Goal: Task Accomplishment & Management: Manage account settings

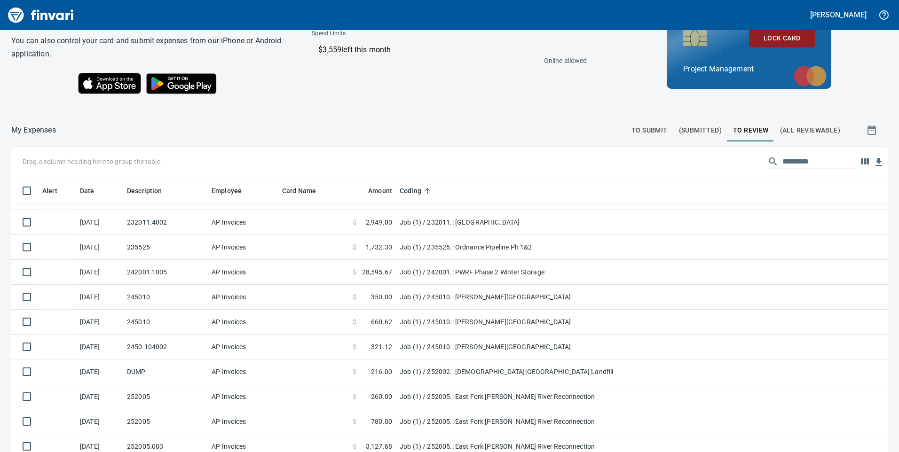
scroll to position [68, 0]
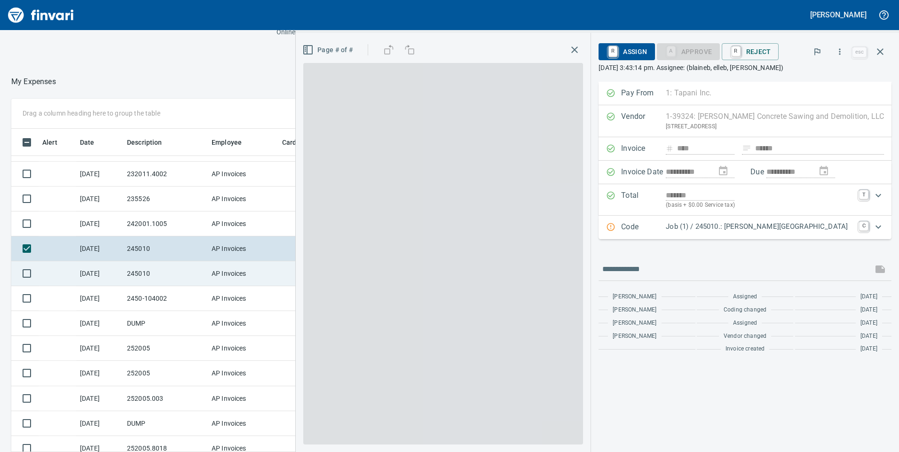
scroll to position [342, 620]
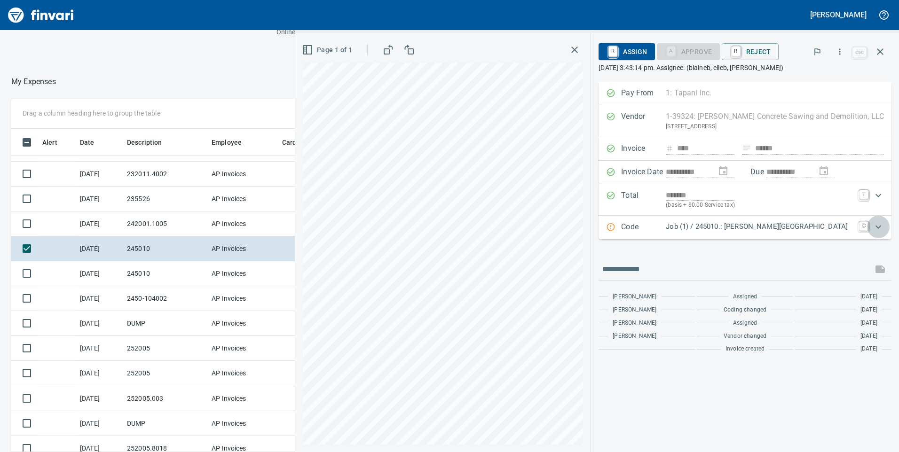
click at [882, 225] on icon "Expand" at bounding box center [877, 226] width 11 height 11
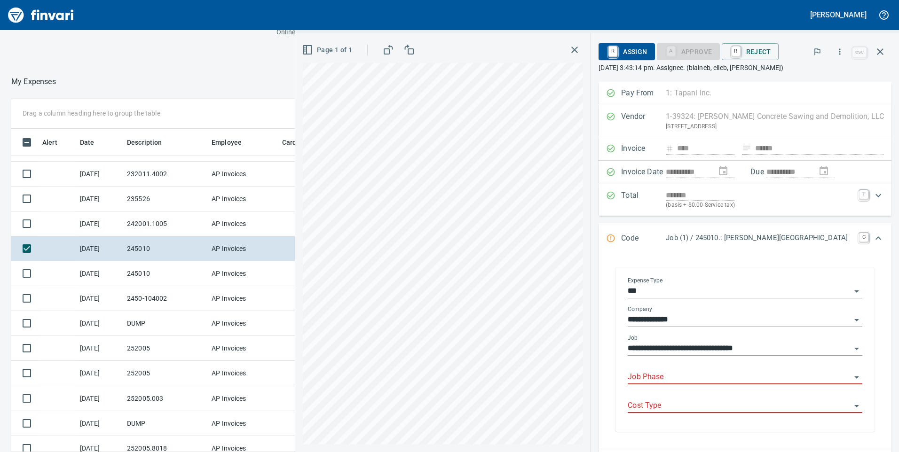
click at [687, 377] on input "Job Phase" at bounding box center [738, 377] width 223 height 13
click at [690, 374] on input "****" at bounding box center [738, 377] width 223 height 13
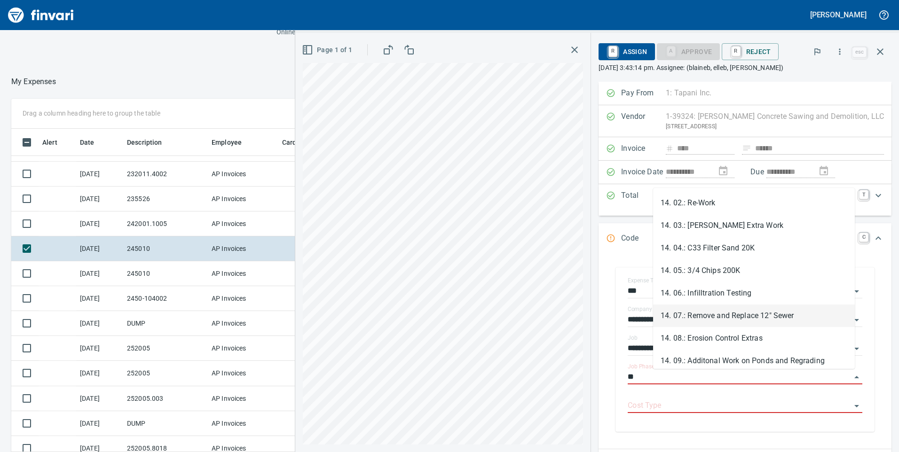
click at [711, 316] on li "14. 07.: Remove and Replace 12" Sewer" at bounding box center [754, 316] width 202 height 23
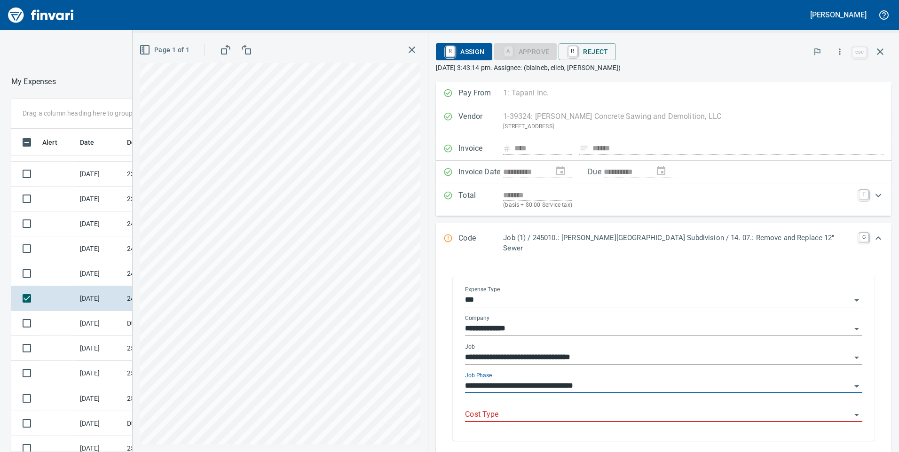
type input "**********"
click at [681, 408] on input "Cost Type" at bounding box center [658, 414] width 386 height 13
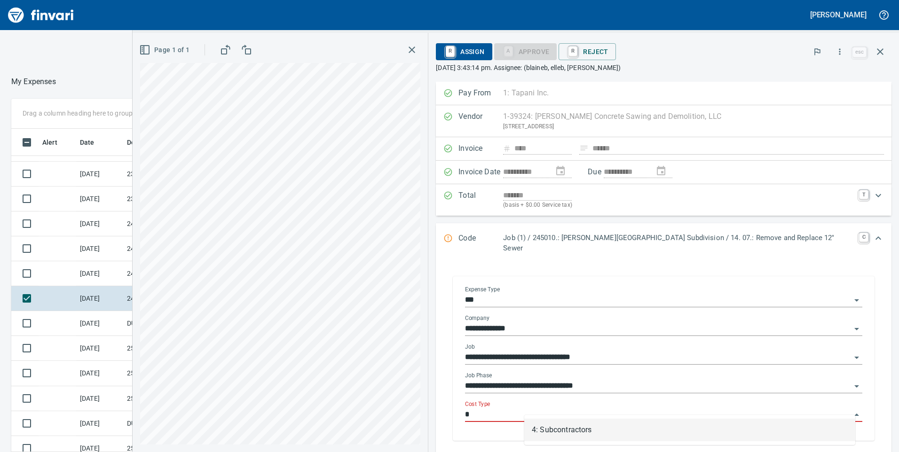
drag, startPoint x: 598, startPoint y: 440, endPoint x: 623, endPoint y: 401, distance: 45.6
click at [597, 438] on li "4: Subcontractors" at bounding box center [689, 430] width 331 height 23
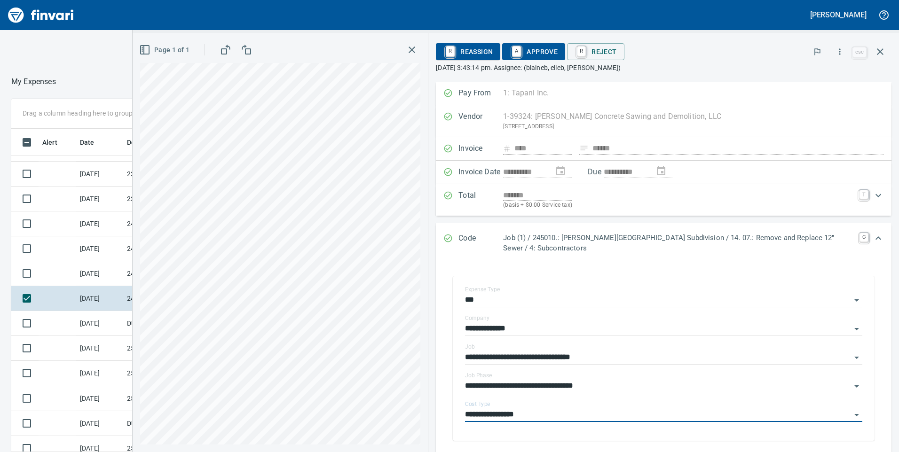
type input "**********"
click at [524, 54] on span "A Approve" at bounding box center [533, 52] width 48 height 16
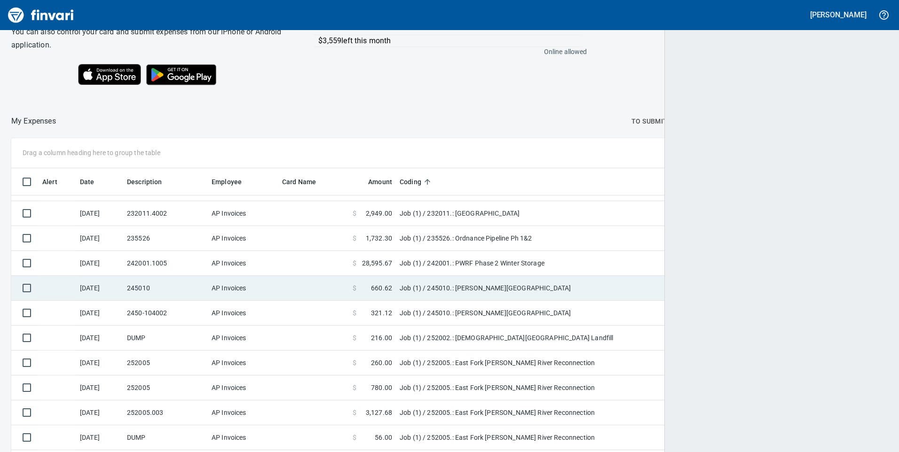
scroll to position [342, 855]
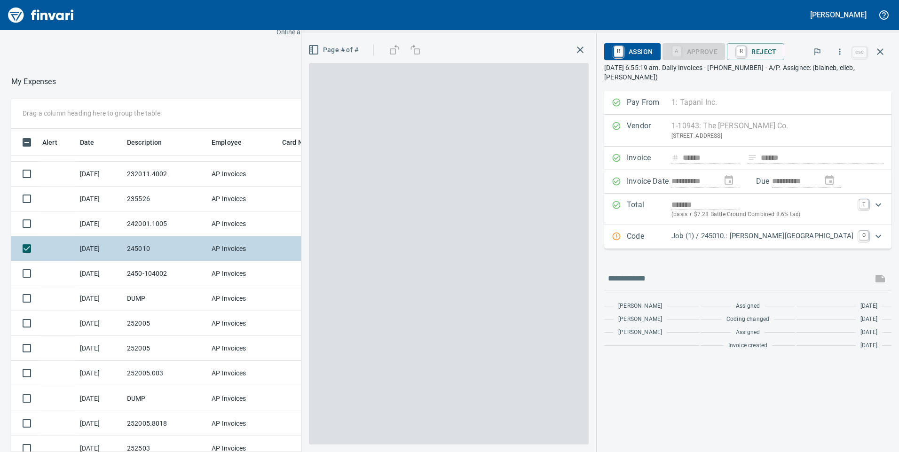
scroll to position [342, 620]
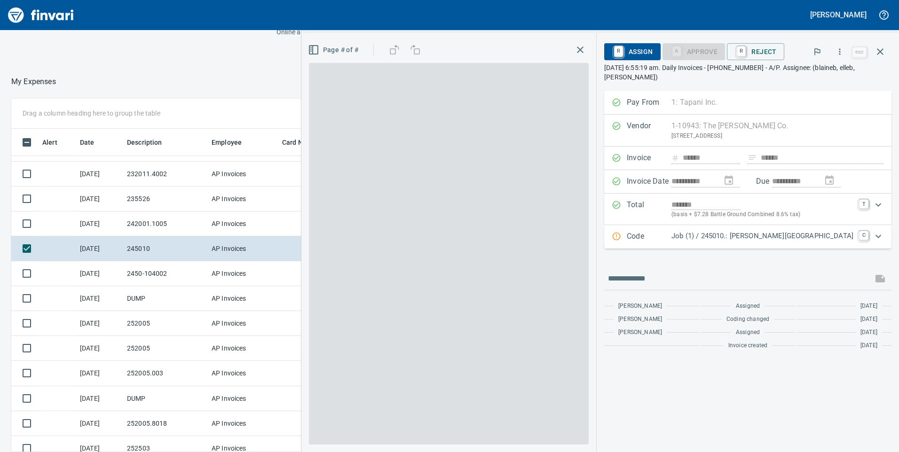
click at [881, 236] on icon "Expand" at bounding box center [877, 236] width 11 height 11
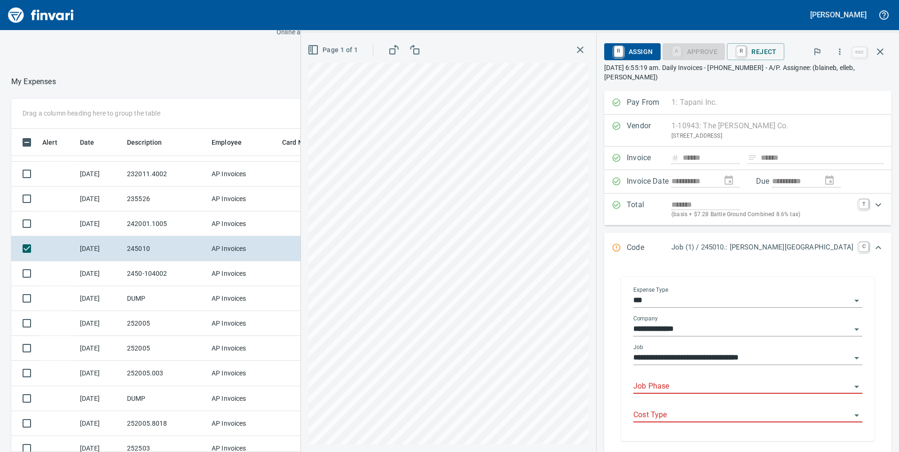
click at [700, 380] on input "Job Phase" at bounding box center [742, 386] width 218 height 13
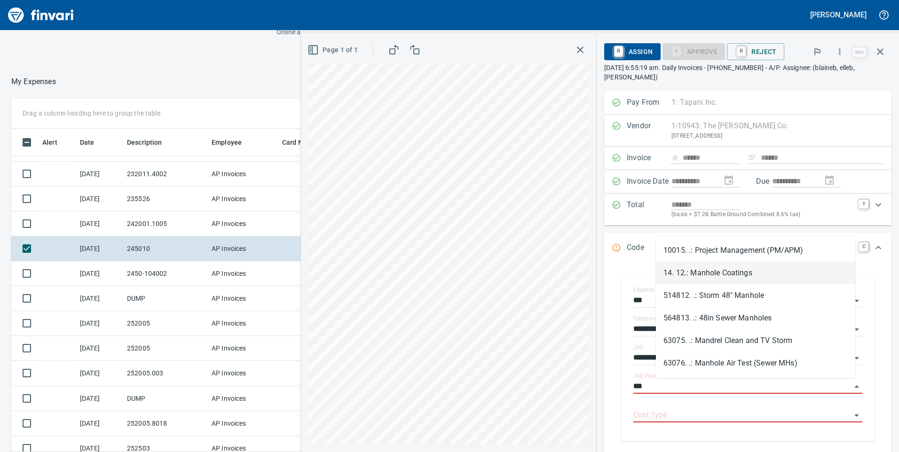
click at [674, 271] on li "14. 12.: Manhole Coatings" at bounding box center [755, 273] width 199 height 23
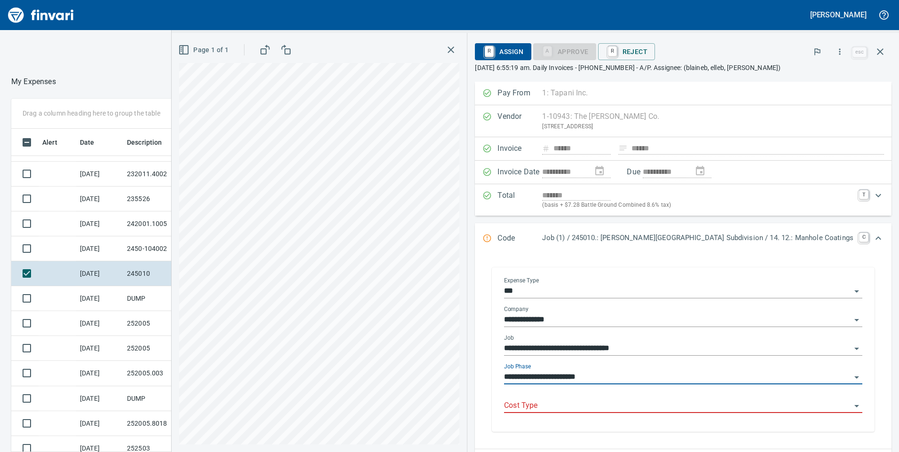
type input "**********"
click at [687, 414] on div "Cost Type" at bounding box center [683, 406] width 358 height 29
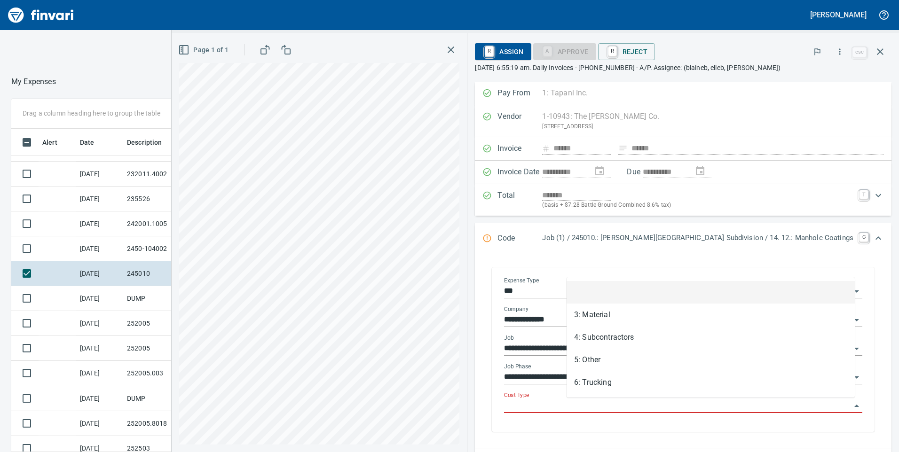
click at [663, 408] on input "Cost Type" at bounding box center [677, 405] width 347 height 13
drag, startPoint x: 581, startPoint y: 314, endPoint x: 588, endPoint y: 289, distance: 25.9
click at [581, 313] on li "3: Material" at bounding box center [710, 315] width 288 height 23
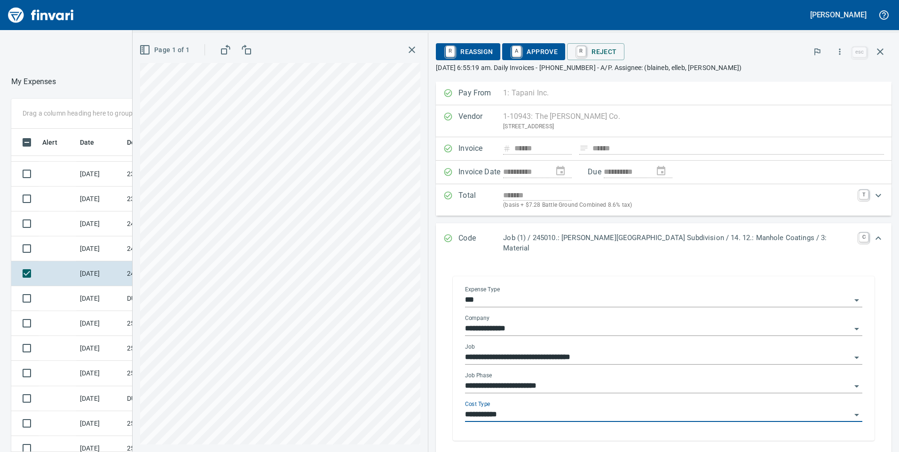
type input "**********"
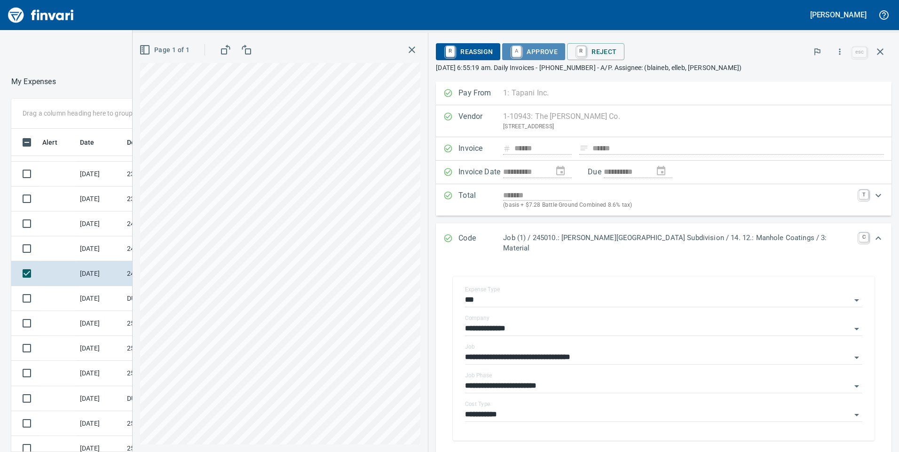
click at [557, 47] on span "A Approve" at bounding box center [533, 52] width 48 height 16
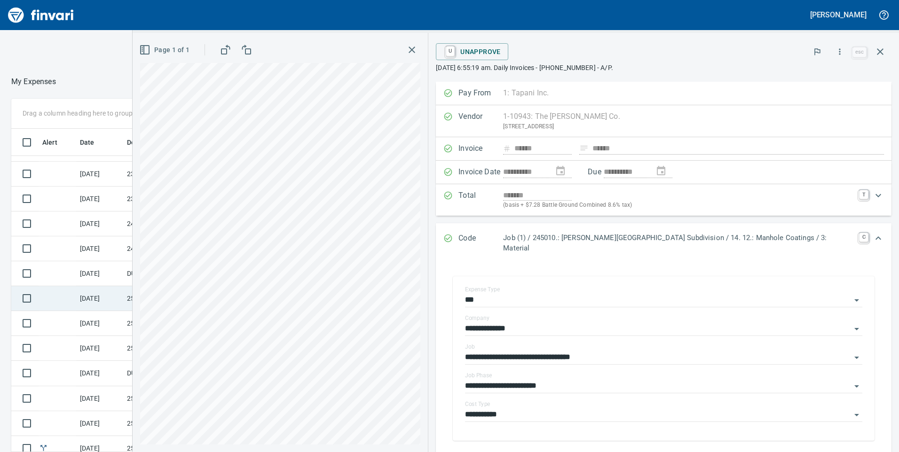
click at [16, 293] on td at bounding box center [24, 298] width 27 height 25
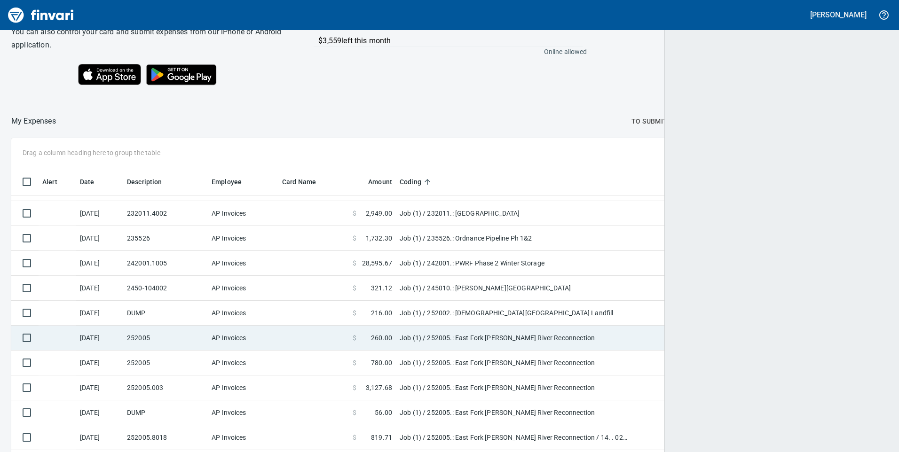
scroll to position [342, 855]
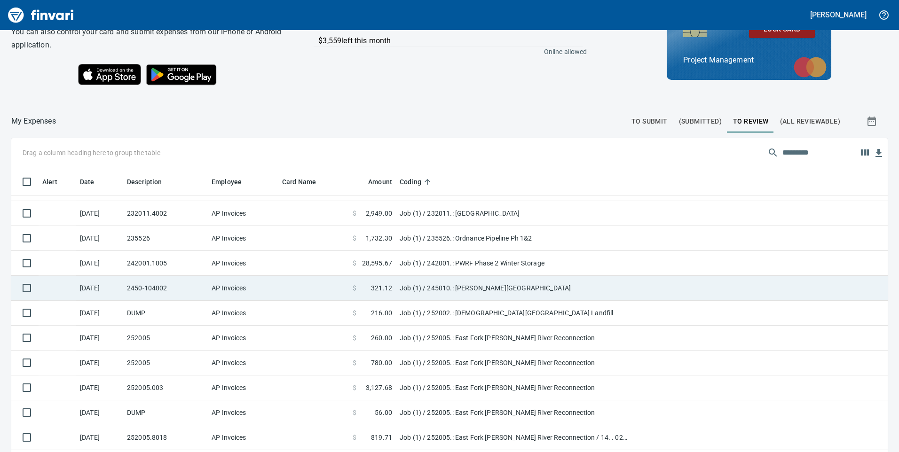
click at [32, 299] on td at bounding box center [24, 288] width 27 height 25
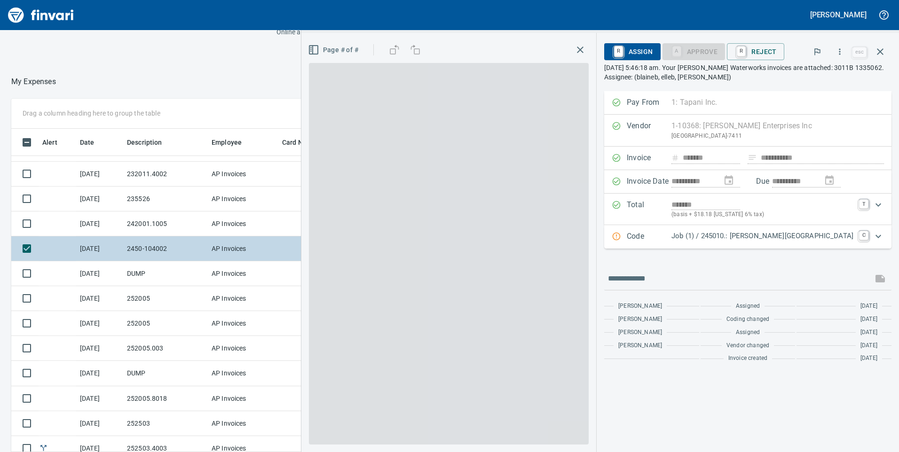
scroll to position [342, 620]
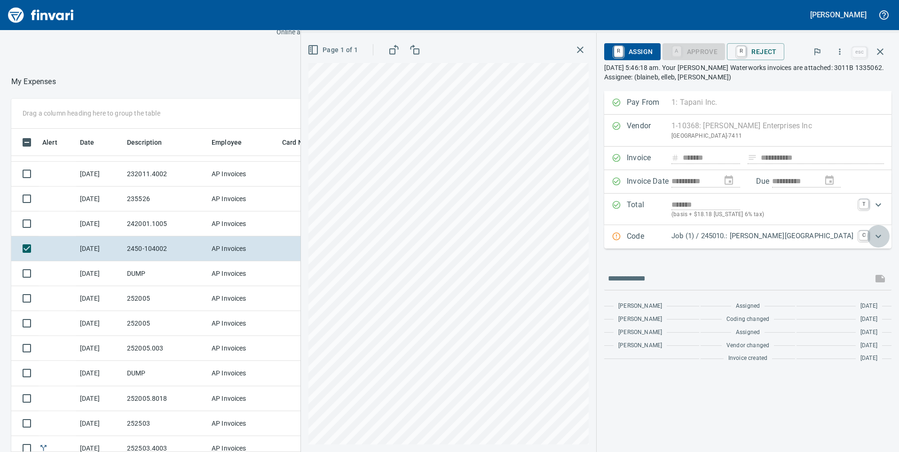
click at [885, 232] on div "Expand" at bounding box center [878, 236] width 23 height 23
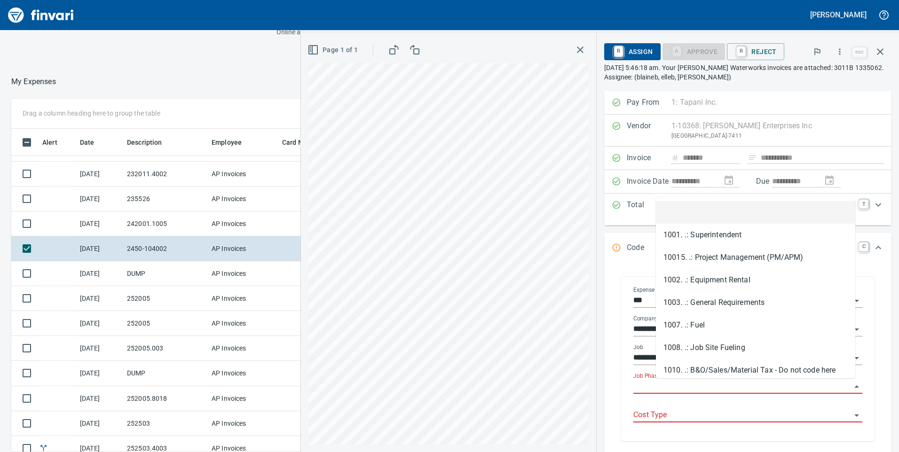
click at [677, 386] on input "Job Phase" at bounding box center [742, 386] width 218 height 13
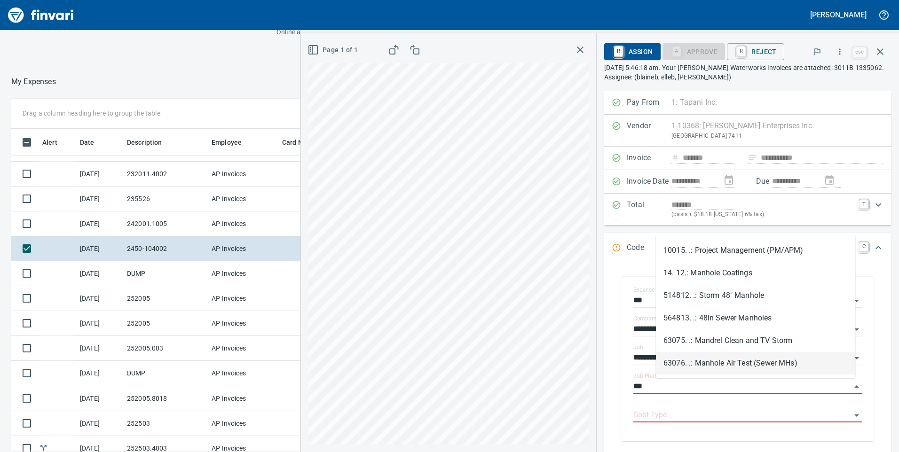
click at [727, 368] on li "63076. .: Manhole Air Test (Sewer MHs)" at bounding box center [755, 363] width 199 height 23
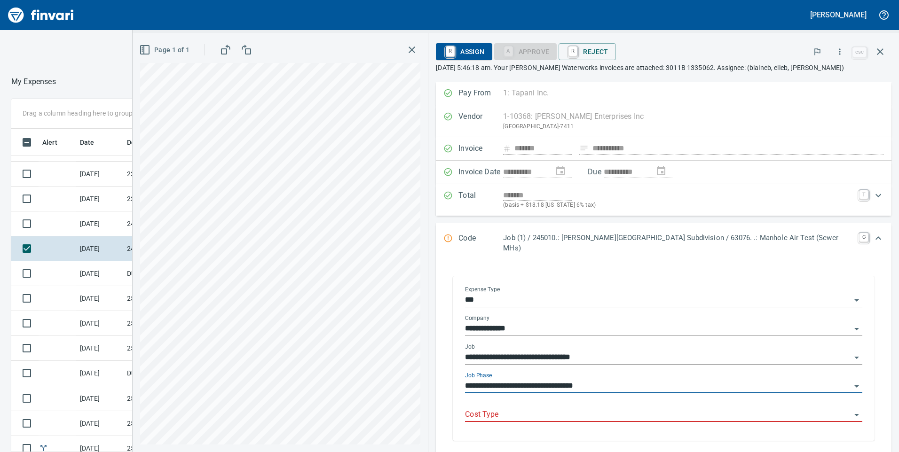
type input "**********"
click at [589, 408] on input "Cost Type" at bounding box center [658, 414] width 386 height 13
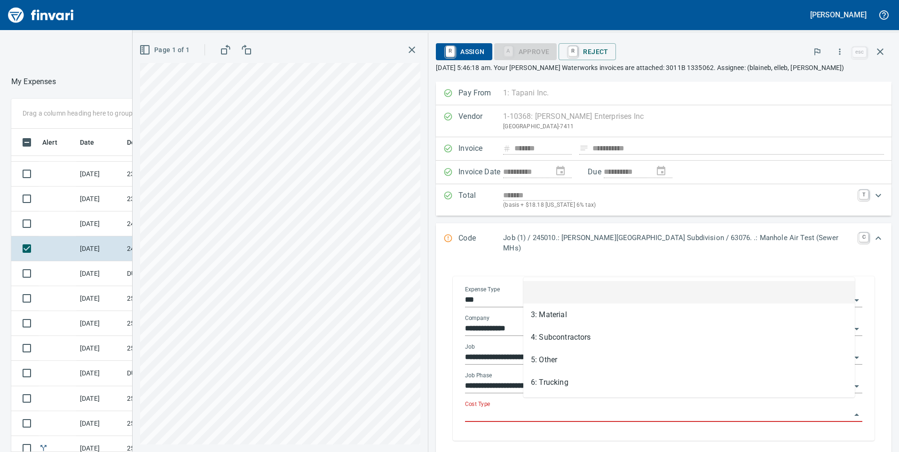
type input "*"
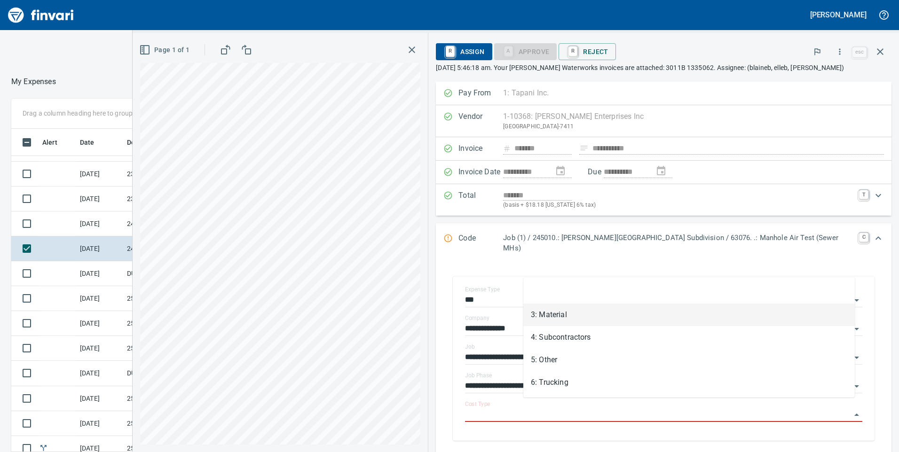
click at [542, 317] on li "3: Material" at bounding box center [688, 315] width 331 height 23
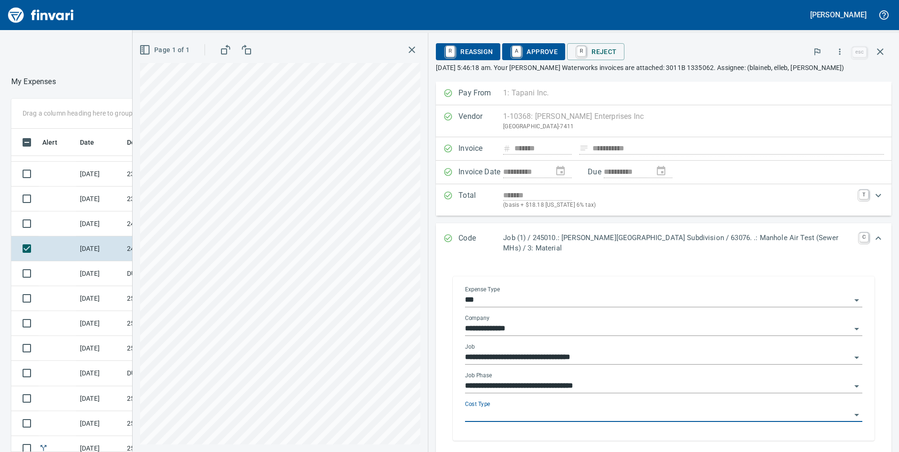
type input "**********"
click at [546, 45] on span "A Approve" at bounding box center [533, 52] width 48 height 16
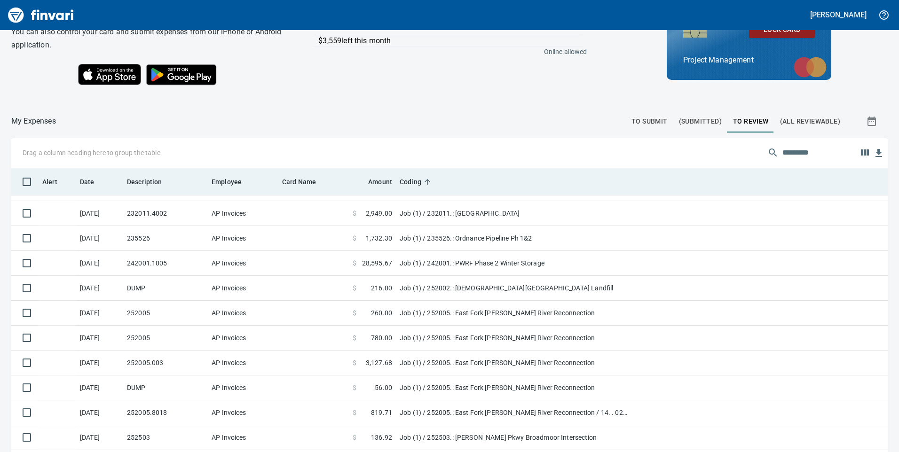
scroll to position [342, 855]
